Goal: Transaction & Acquisition: Download file/media

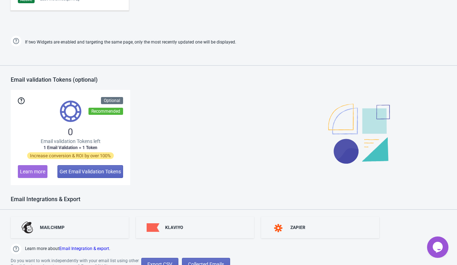
scroll to position [490, 0]
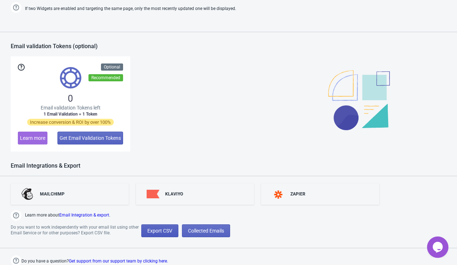
click at [156, 228] on span "Export CSV" at bounding box center [159, 231] width 25 height 6
select select "2025"
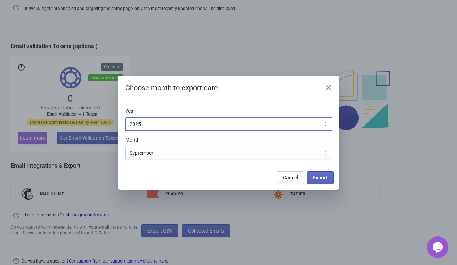
click at [323, 123] on select "2010 2011 2012 2013 2014 2015 2016 2017 2018 2019 2020 2021 2022 2023 2024 2025…" at bounding box center [228, 124] width 207 height 13
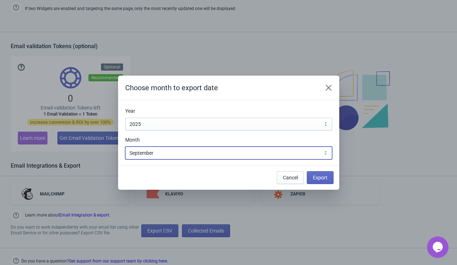
click at [205, 153] on select "January February March April May June July August September October November De…" at bounding box center [228, 152] width 207 height 13
select select "8"
click at [125, 146] on select "January February March April May June July August September October November De…" at bounding box center [228, 152] width 207 height 13
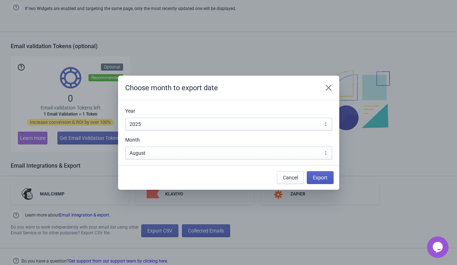
click at [325, 178] on span "Export" at bounding box center [320, 178] width 15 height 6
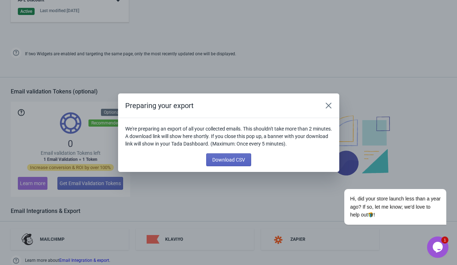
scroll to position [535, 0]
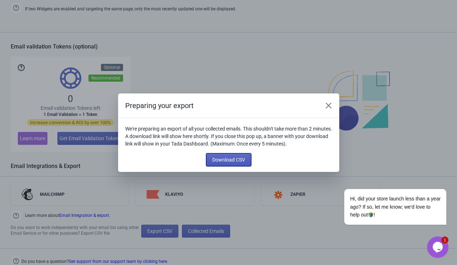
click at [216, 157] on span "Download CSV" at bounding box center [228, 160] width 33 height 6
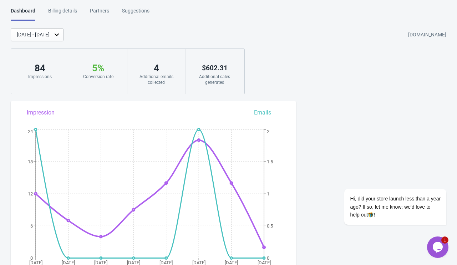
scroll to position [490, 0]
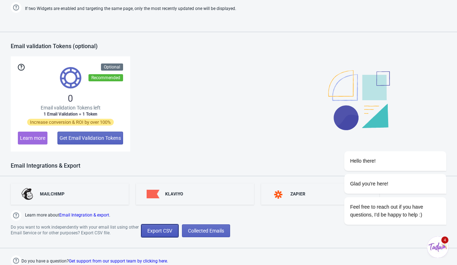
click at [158, 229] on span "Export CSV" at bounding box center [159, 231] width 25 height 6
select select "2025"
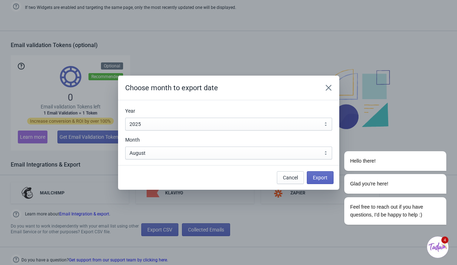
scroll to position [0, 0]
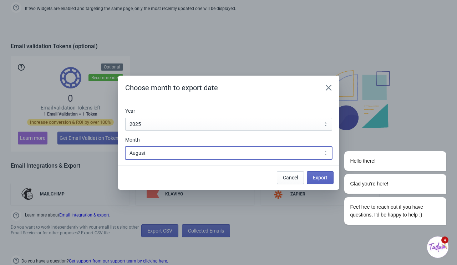
click at [193, 151] on select "January February March April May June July August September October November De…" at bounding box center [228, 152] width 207 height 13
select select "7"
click at [125, 146] on select "January February March April May June July August September October November De…" at bounding box center [228, 152] width 207 height 13
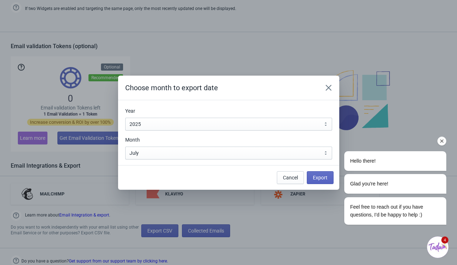
click at [321, 176] on div "Hello there! Glad you're here! Feel free to reach out if you have questions, I'…" at bounding box center [385, 116] width 128 height 231
click at [320, 176] on span "Export" at bounding box center [320, 178] width 15 height 6
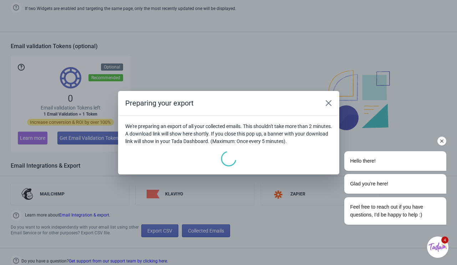
click at [328, 104] on div "Hello there! Glad you're here! Feel free to reach out if you have questions, I'…" at bounding box center [385, 116] width 128 height 231
click at [329, 101] on div "Hello there! Glad you're here! Feel free to reach out if you have questions, I'…" at bounding box center [385, 116] width 128 height 231
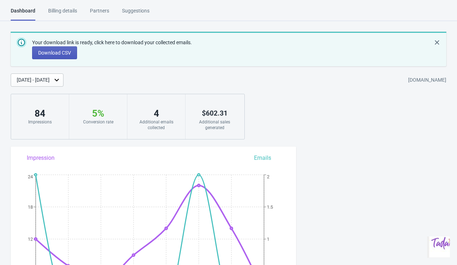
click at [55, 51] on span "Download CSV" at bounding box center [54, 53] width 33 height 6
